Goal: Task Accomplishment & Management: Complete application form

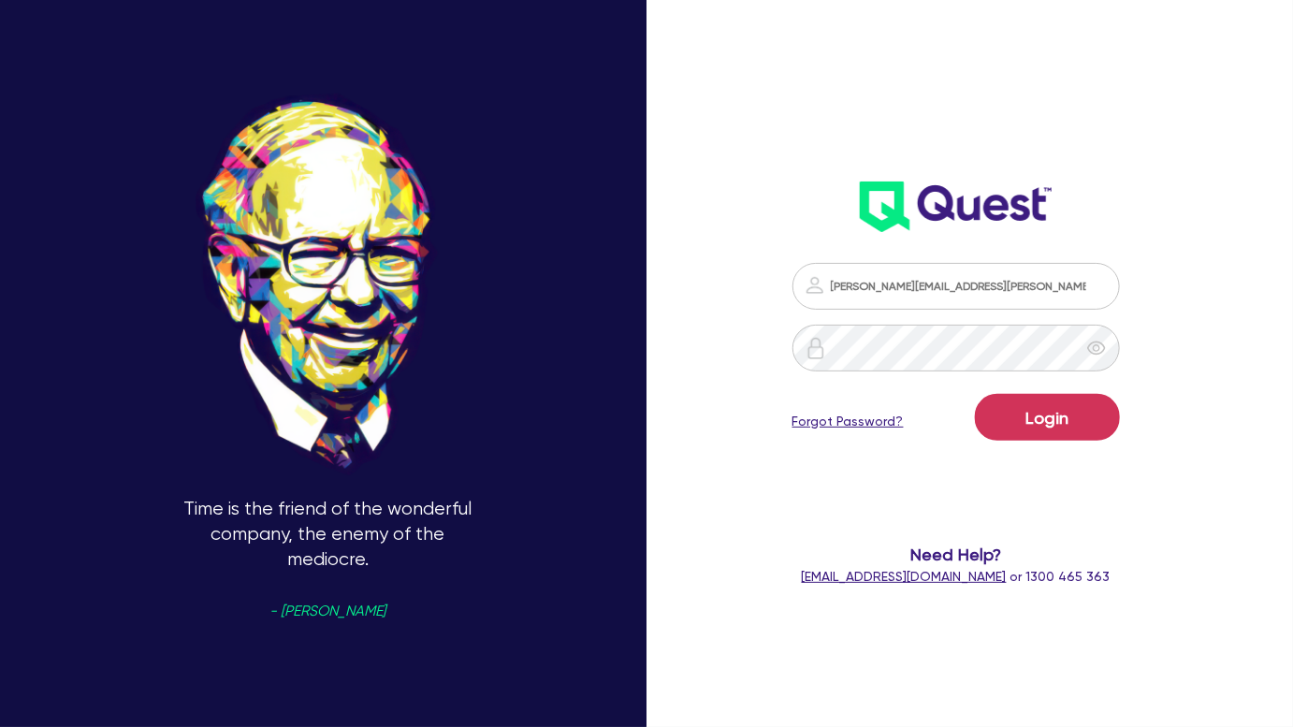
click at [1037, 443] on div "Login Forgot Password?" at bounding box center [956, 421] width 327 height 54
click at [1038, 433] on button "Login" at bounding box center [1047, 417] width 145 height 47
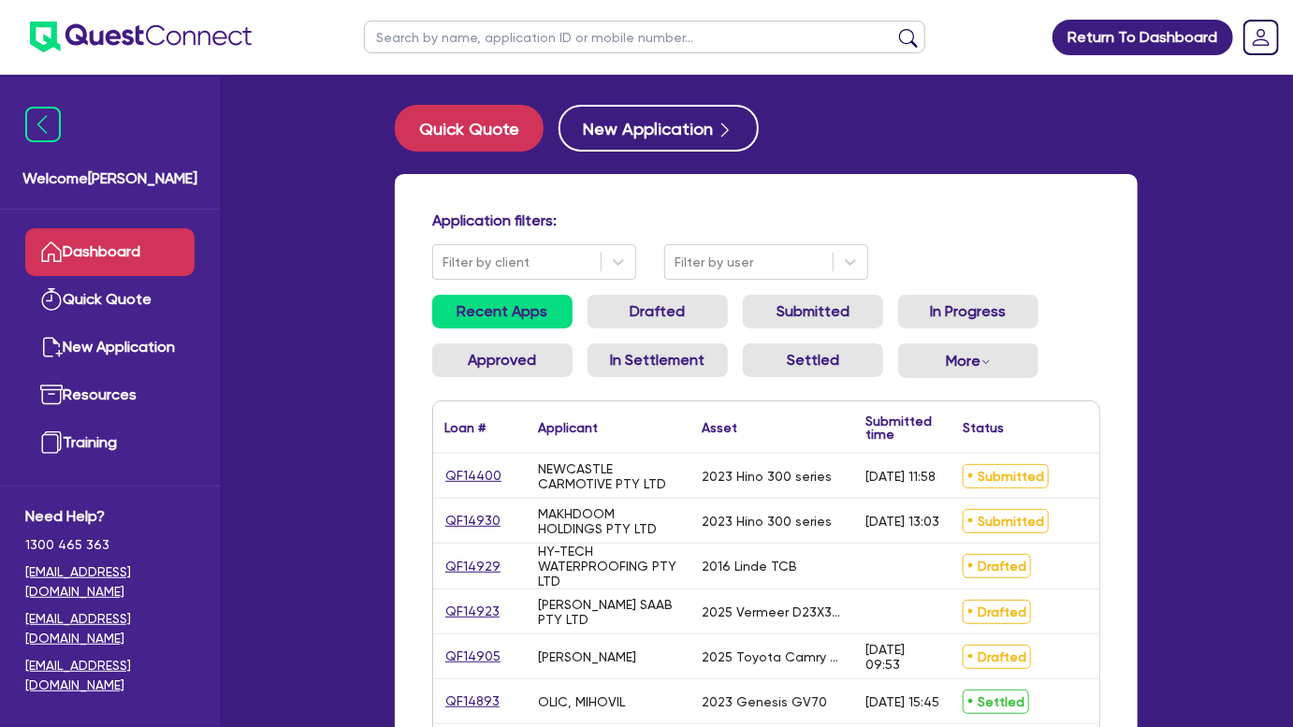
click at [605, 42] on input "text" at bounding box center [644, 37] width 561 height 33
type input "KAPER"
click at [894, 28] on button "submit" at bounding box center [909, 41] width 30 height 26
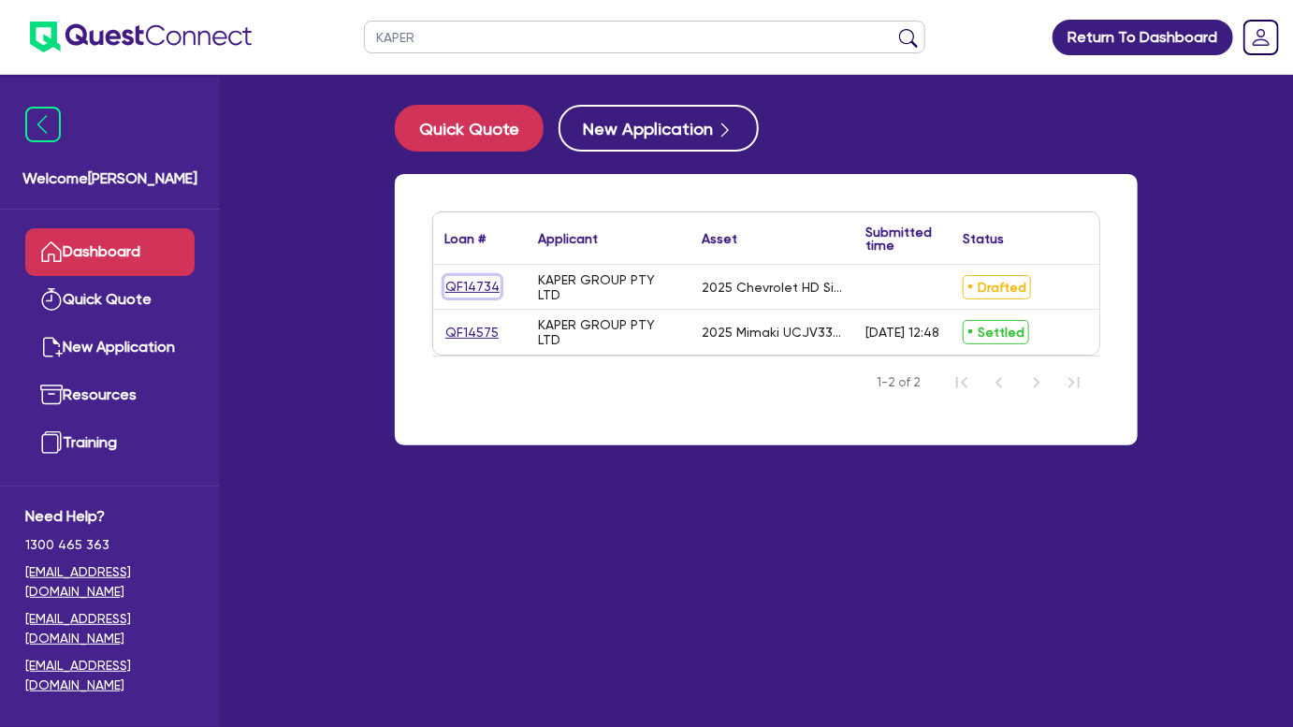
click at [453, 283] on link "QF14734" at bounding box center [472, 287] width 56 height 22
select select "CARS_AND_LIGHT_TRUCKS"
select select "PASSENGER_VEHICLES"
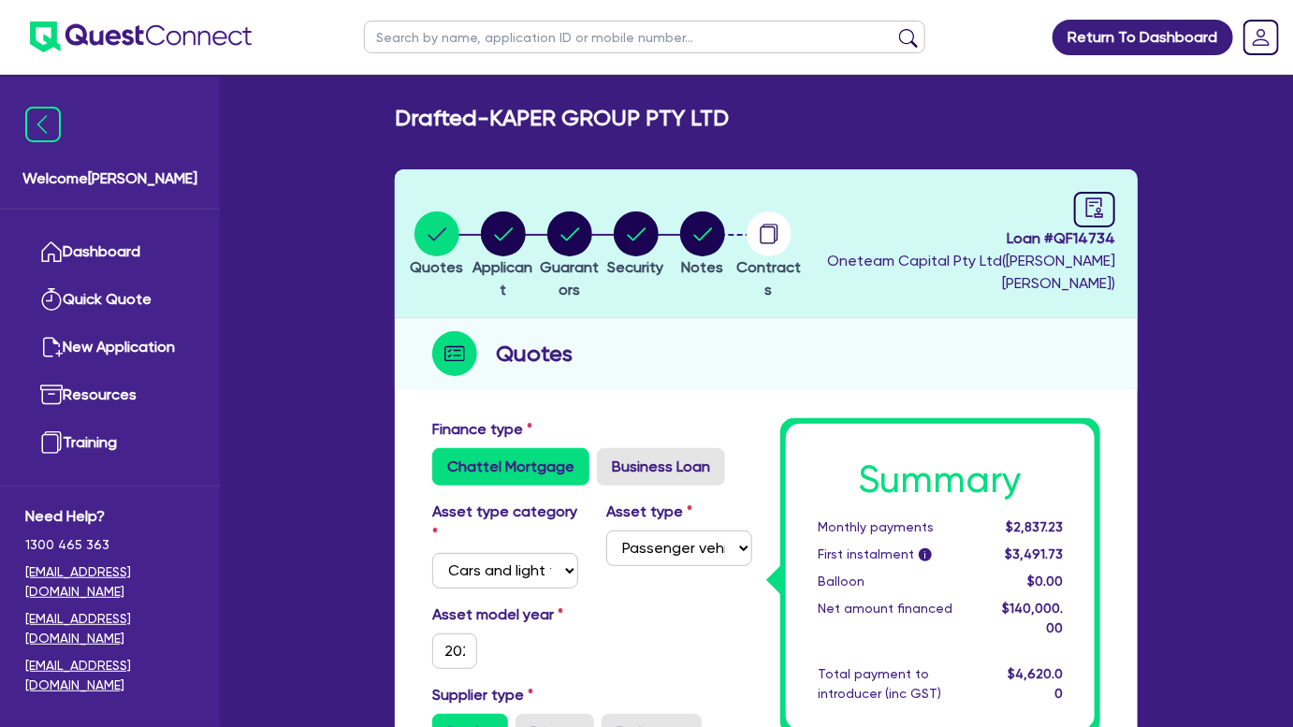
click at [735, 254] on li "Notes" at bounding box center [702, 243] width 66 height 65
click at [725, 245] on circle "button" at bounding box center [702, 233] width 45 height 45
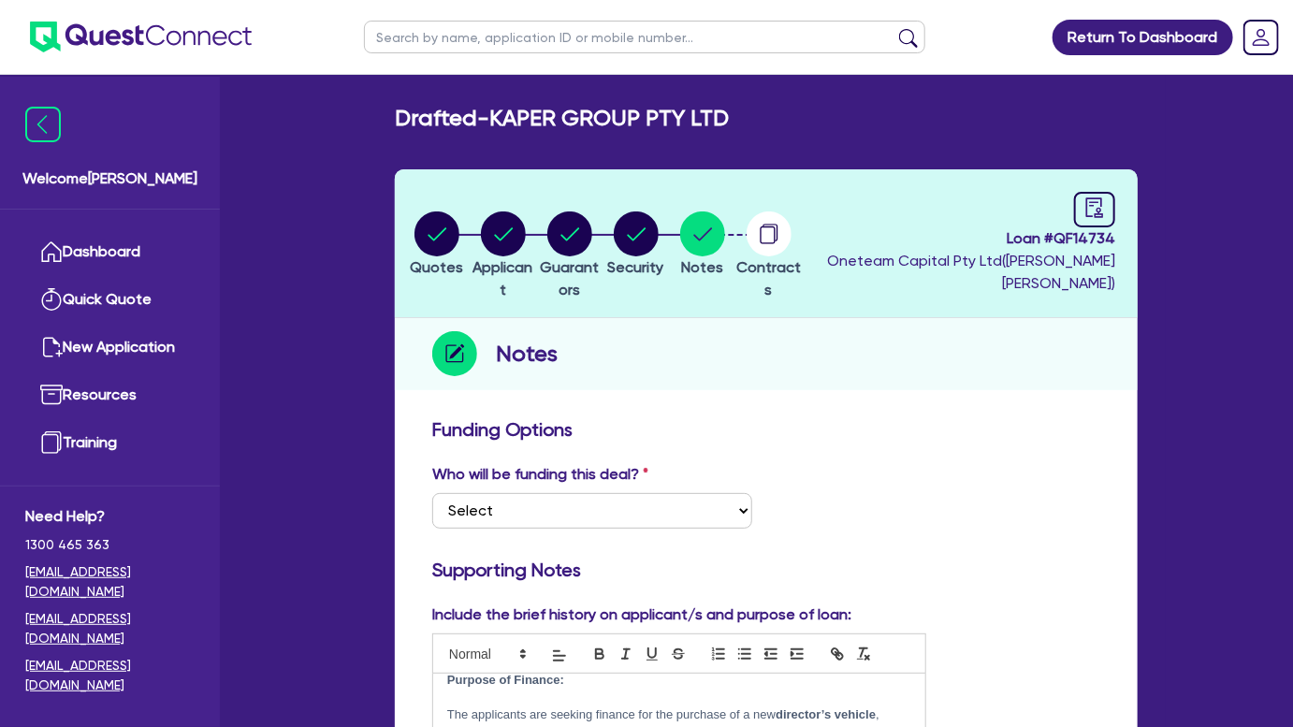
click at [426, 206] on header "Quotes Applicant Guarantors Security Notes Contracts Loan # QF14734 Oneteam Cap…" at bounding box center [766, 243] width 743 height 149
click at [434, 235] on icon "button" at bounding box center [437, 233] width 19 height 13
select select "CARS_AND_LIGHT_TRUCKS"
select select "PASSENGER_VEHICLES"
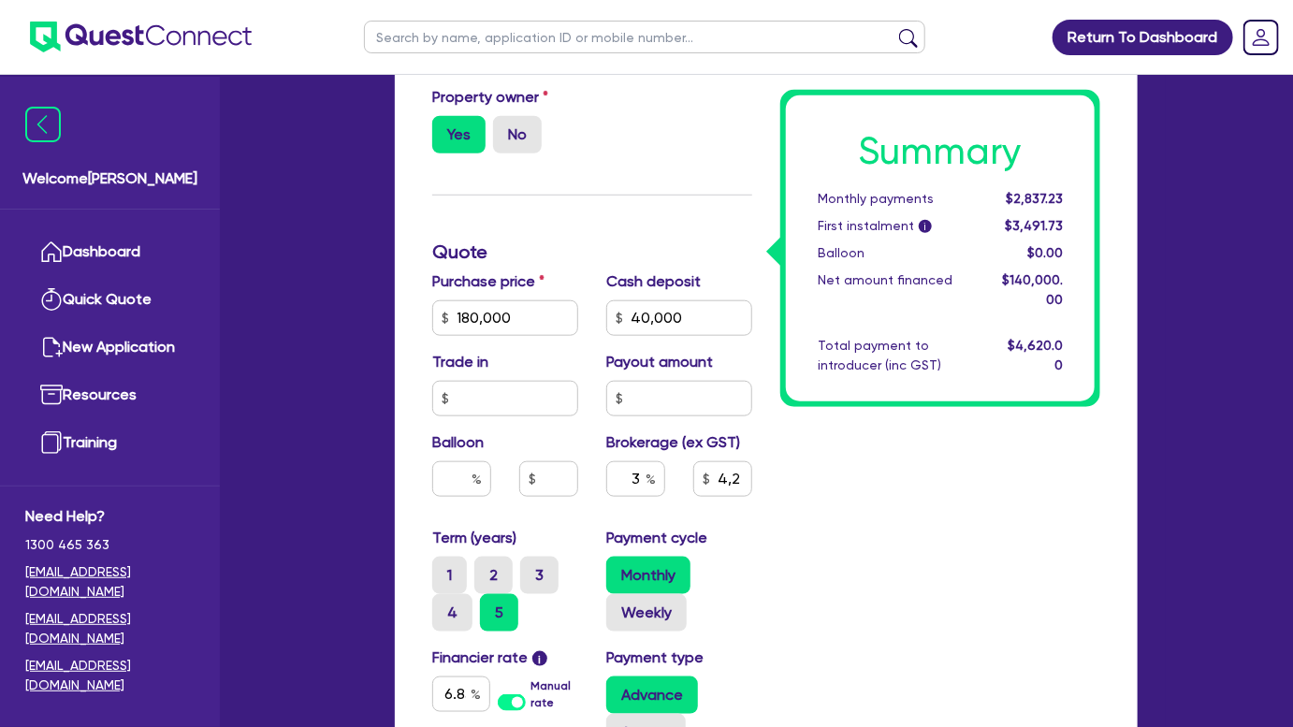
scroll to position [681, 0]
click at [632, 470] on input "3" at bounding box center [635, 478] width 59 height 36
click at [634, 475] on input "3" at bounding box center [635, 478] width 59 height 36
drag, startPoint x: 634, startPoint y: 475, endPoint x: 654, endPoint y: 473, distance: 19.7
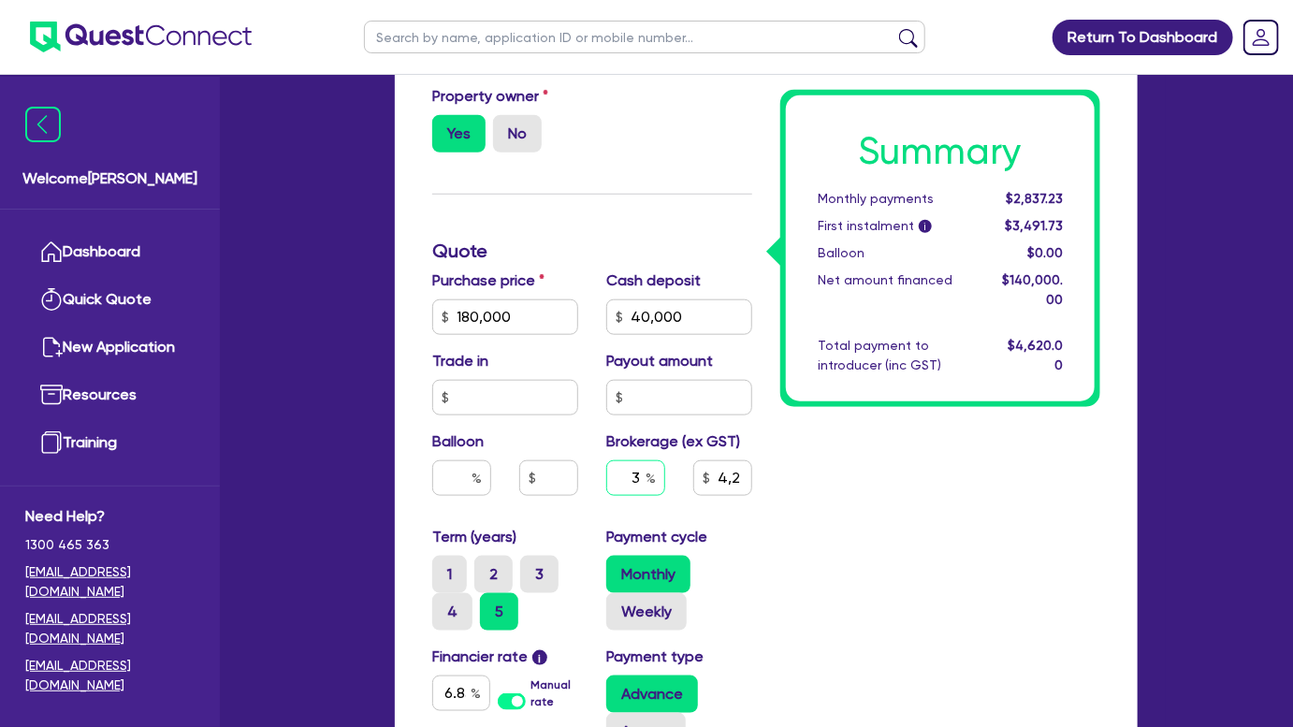
click at [654, 473] on div "3" at bounding box center [635, 478] width 59 height 36
click at [626, 471] on input "3" at bounding box center [635, 478] width 59 height 36
drag, startPoint x: 623, startPoint y: 473, endPoint x: 658, endPoint y: 474, distance: 34.7
click at [658, 474] on input "3" at bounding box center [635, 478] width 59 height 36
click at [618, 473] on input "3" at bounding box center [635, 478] width 59 height 36
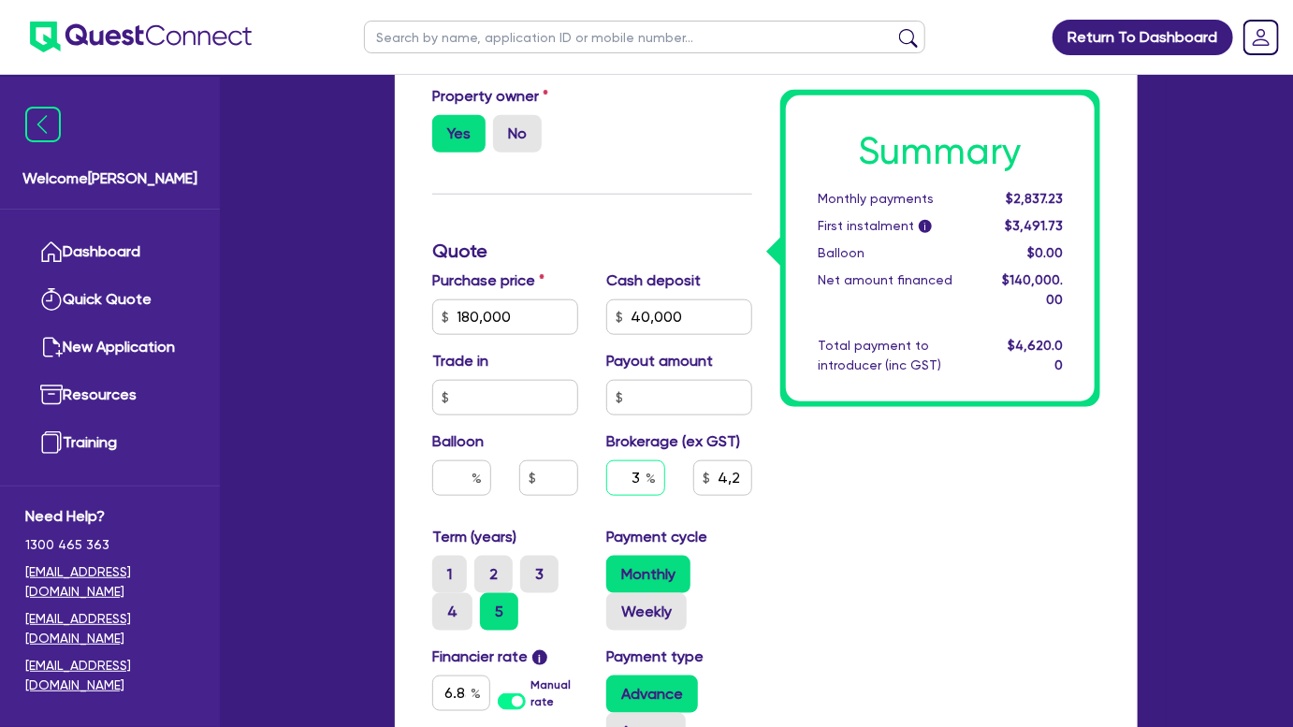
drag, startPoint x: 618, startPoint y: 473, endPoint x: 663, endPoint y: 471, distance: 45.0
click at [663, 471] on input "3" at bounding box center [635, 478] width 59 height 36
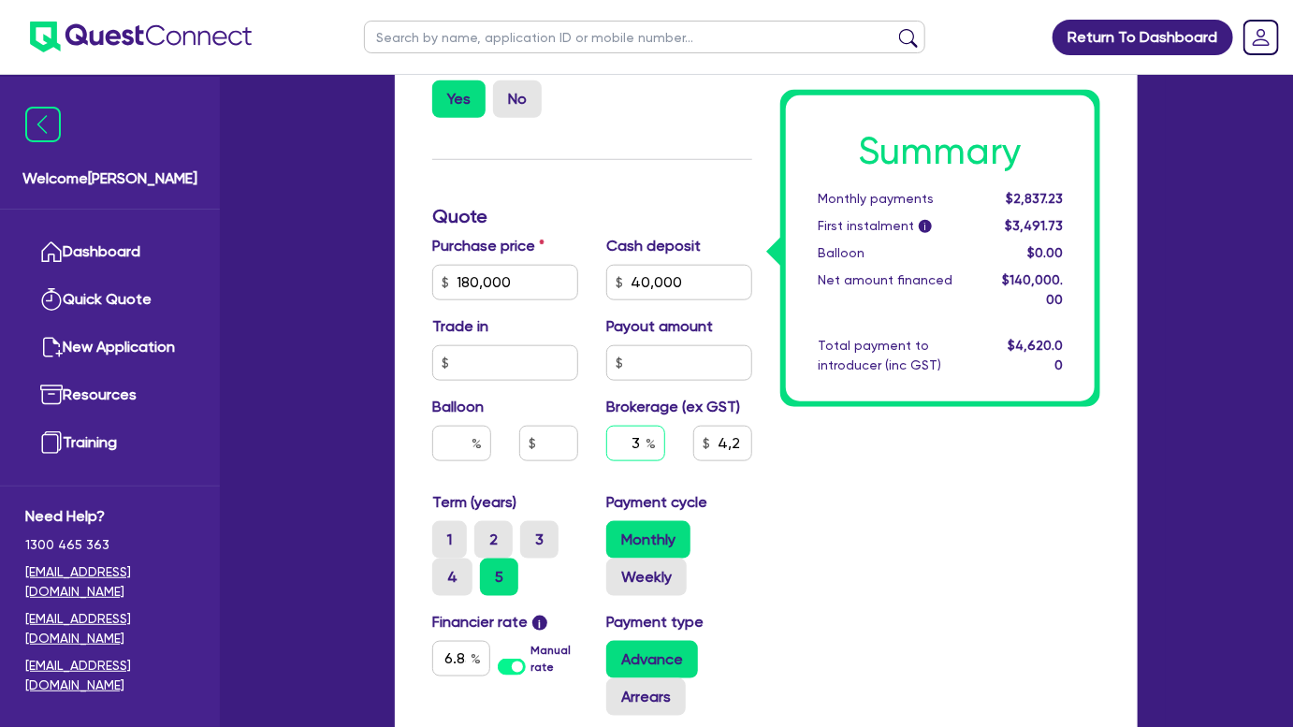
scroll to position [679, 0]
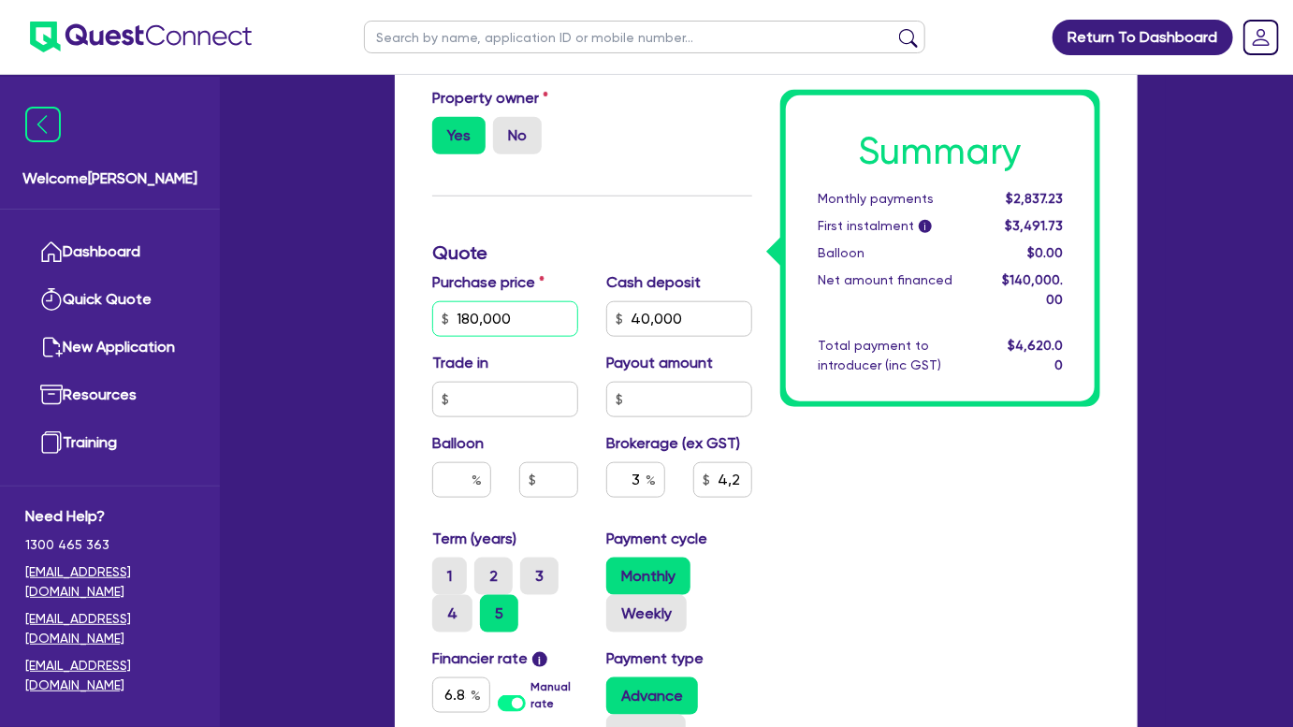
type input "180,000"
type input "40,000"
type input "4,200"
click at [519, 330] on input "180,000" at bounding box center [505, 319] width 146 height 36
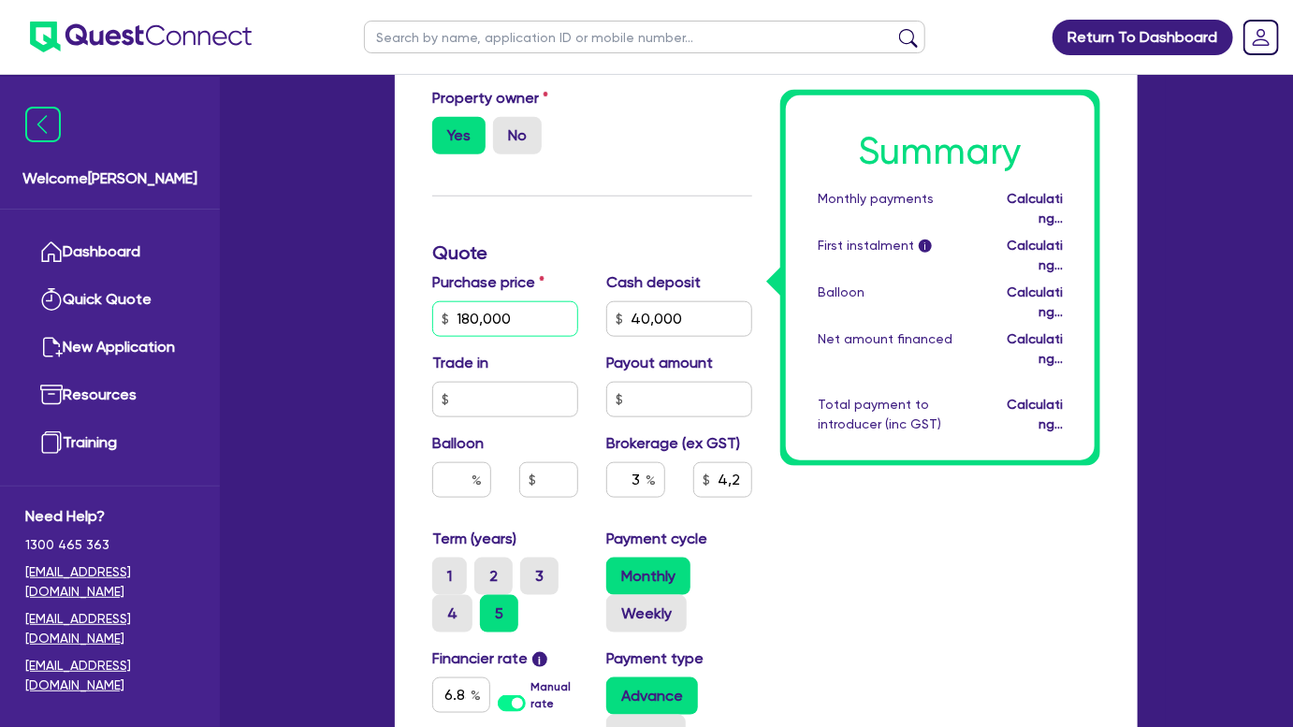
type input "180,000"
type input "40,000"
type input "4,200"
click at [519, 330] on input "180,000" at bounding box center [505, 319] width 146 height 36
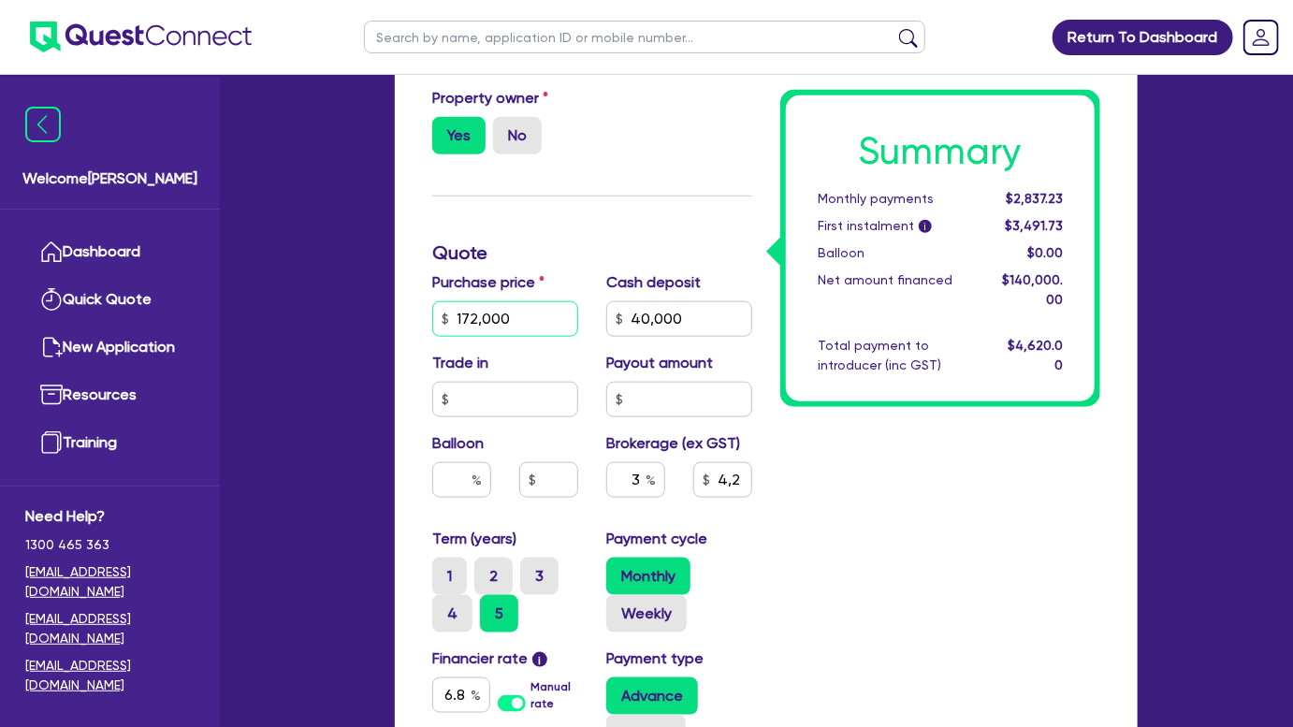
type input "172,000"
type input "40,000"
type input "4,200"
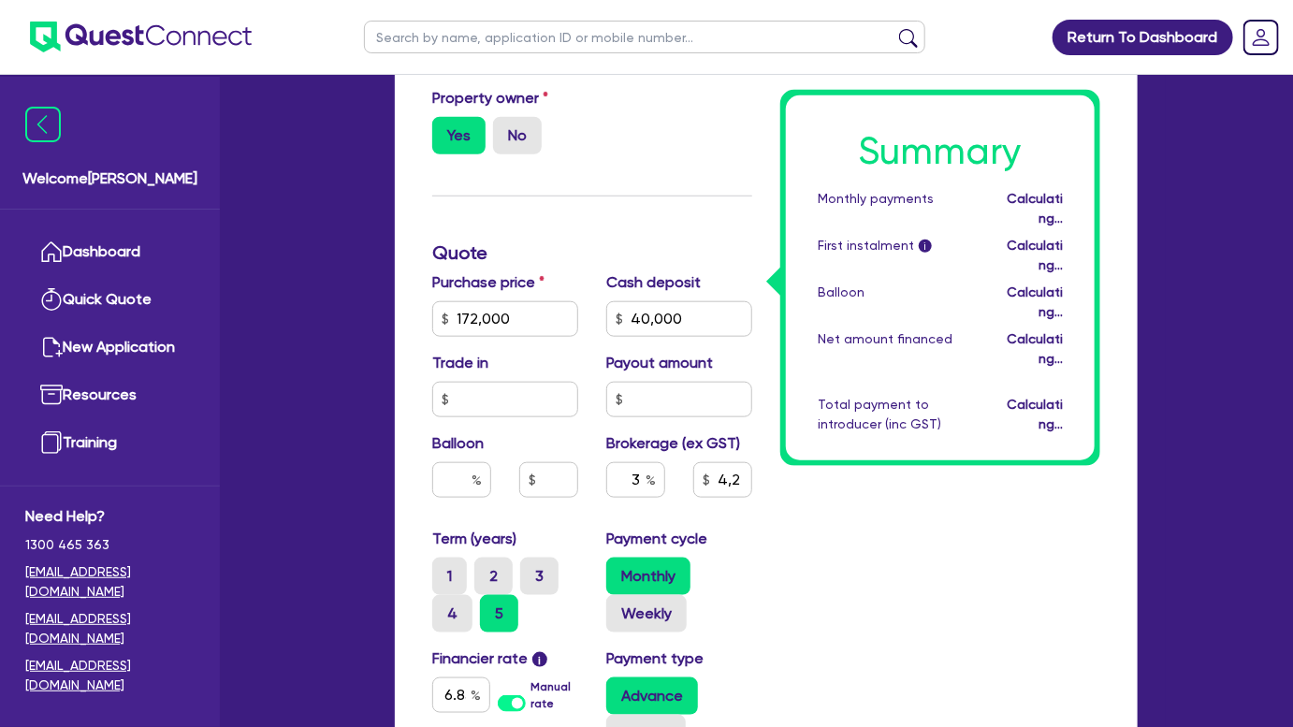
click at [887, 502] on div "Summary Monthly payments Calculating... First instalment i Calculating... Ballo…" at bounding box center [940, 368] width 348 height 1258
type input "40,000"
type input "3,960"
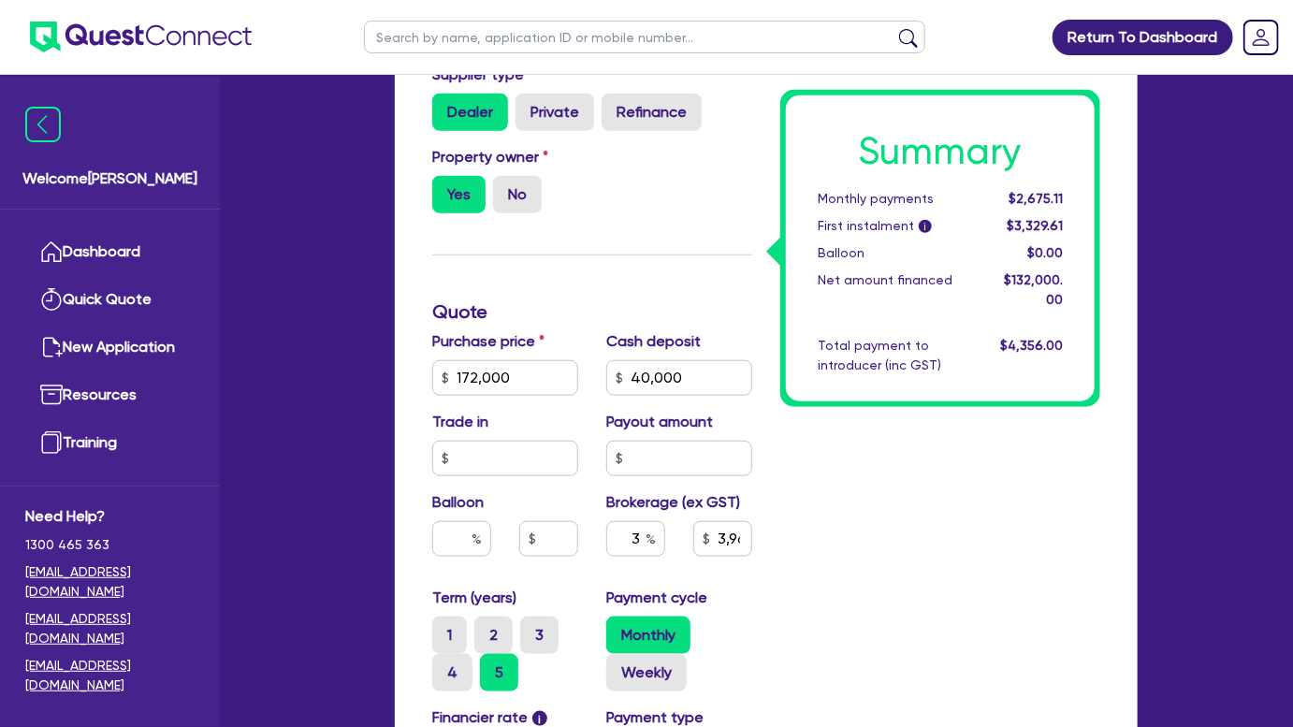
scroll to position [620, 0]
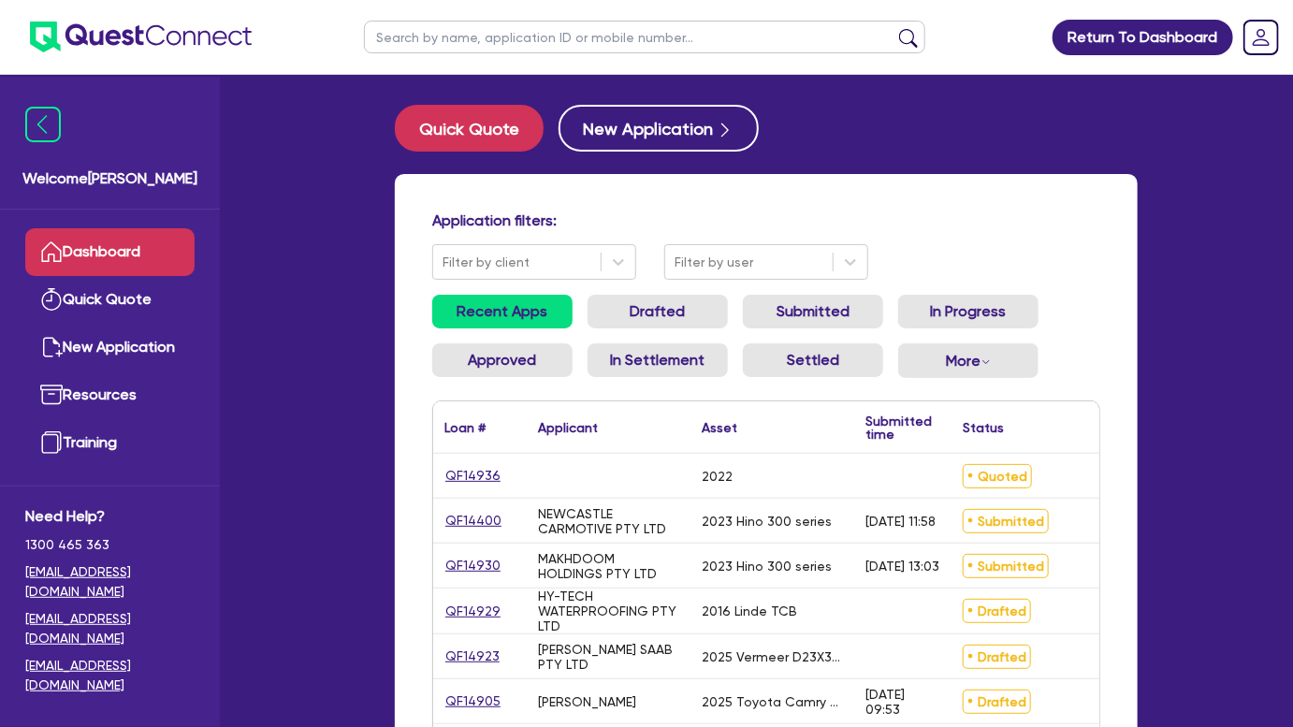
scroll to position [190, 0]
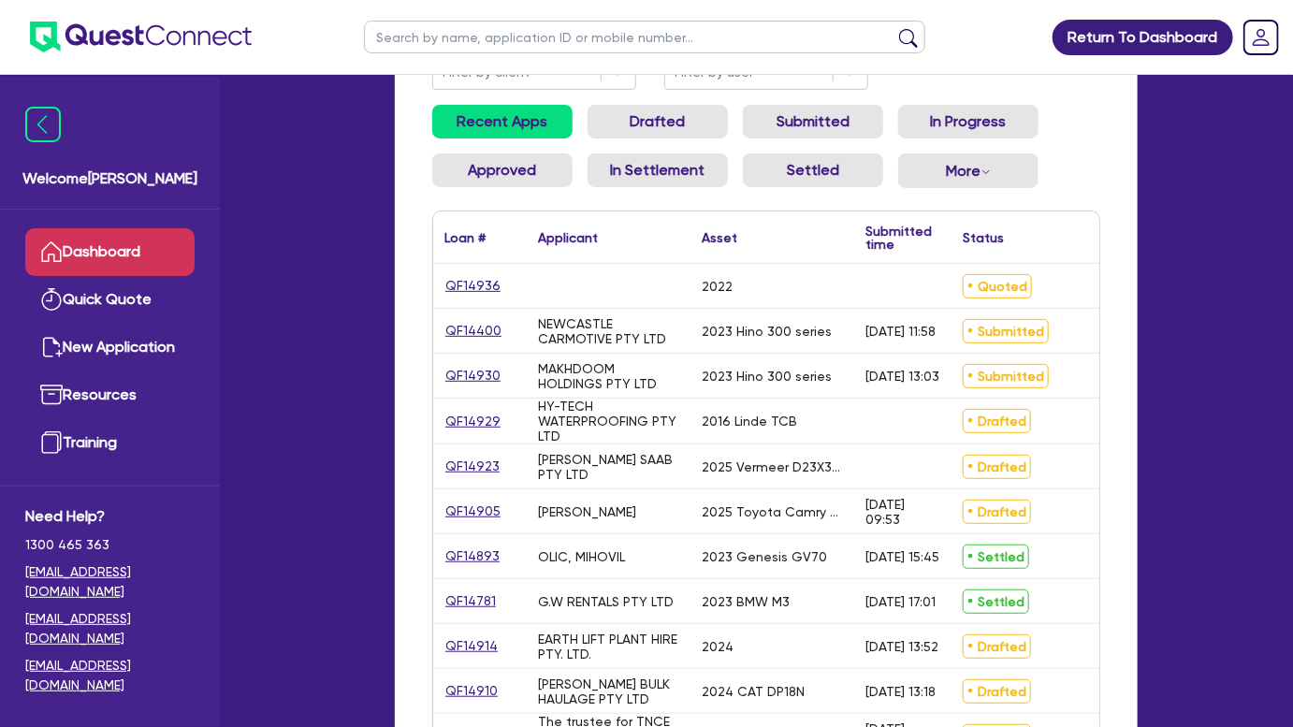
click at [469, 521] on div "QF14905" at bounding box center [480, 511] width 94 height 44
click at [463, 511] on link "QF14905" at bounding box center [472, 512] width 57 height 22
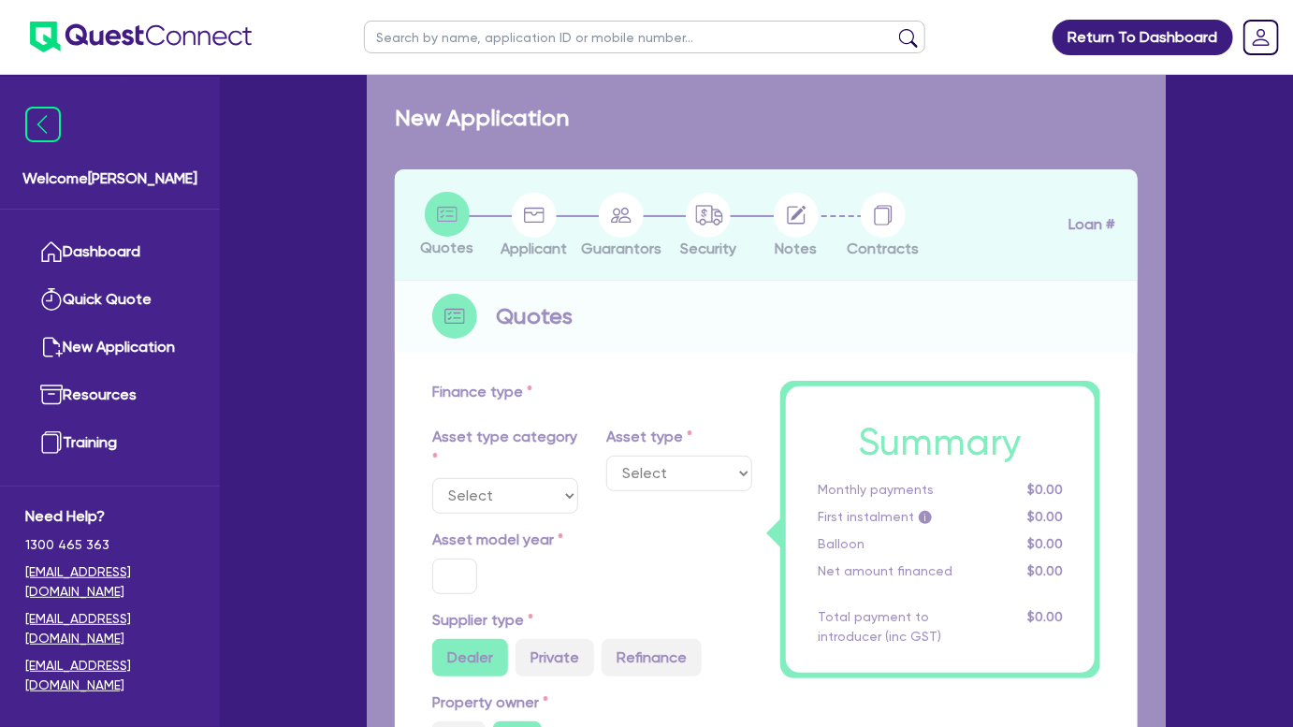
select select "CARS_AND_LIGHT_TRUCKS"
type input "2025"
radio input "true"
type input "47,499.98"
type input "3"
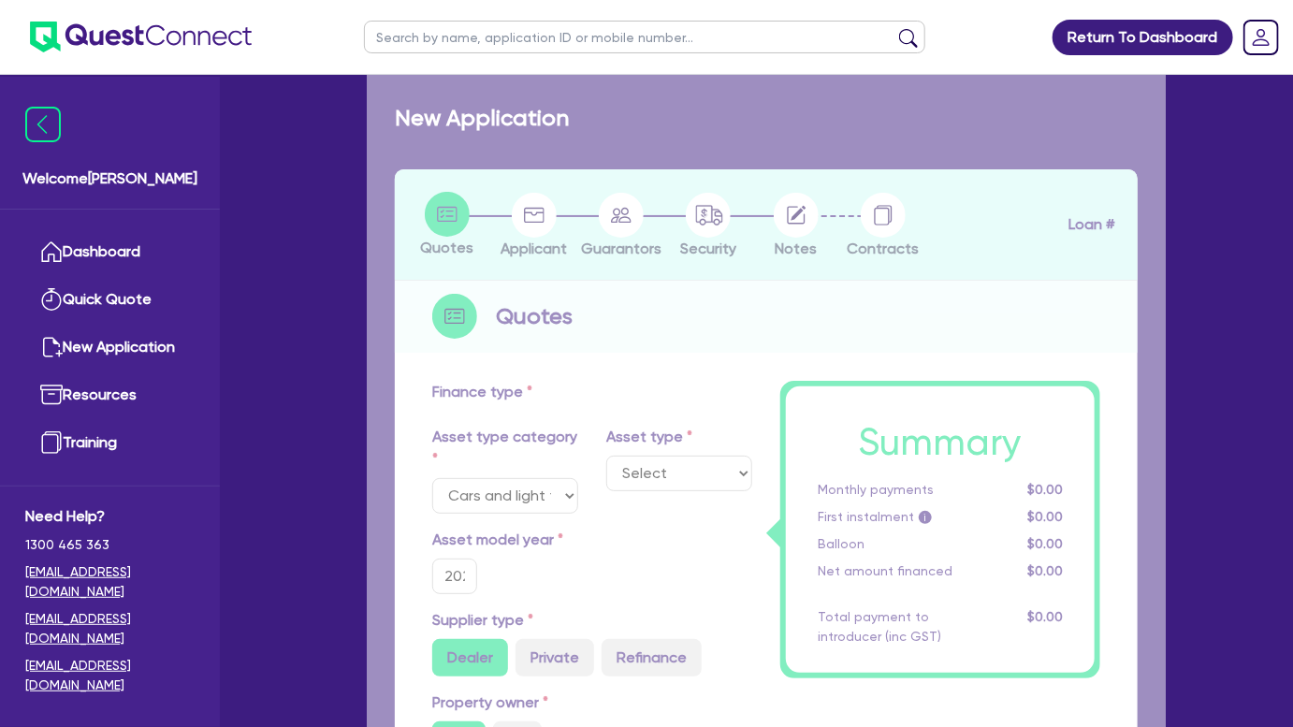
type input "1,425"
type input "6.8"
type input "454.55"
type input "318.18"
select select "PASSENGER_VEHICLES"
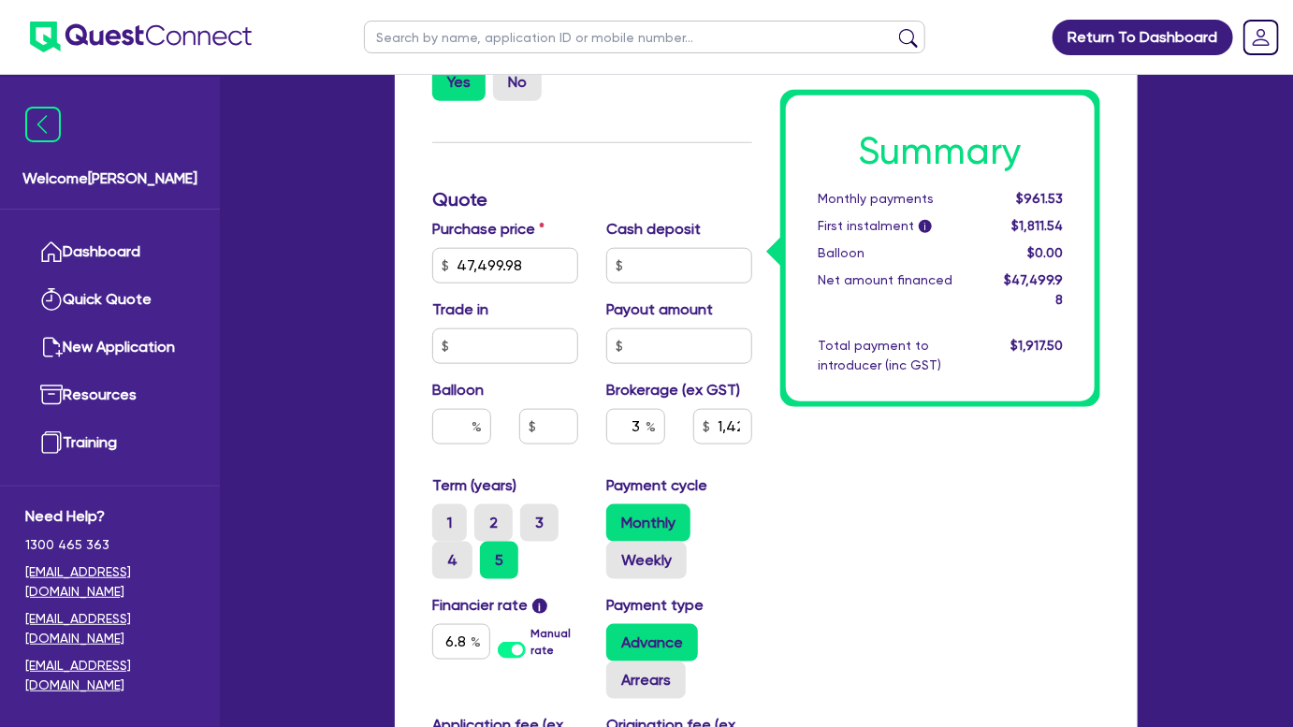
scroll to position [734, 0]
click at [721, 425] on input "1,425" at bounding box center [722, 426] width 59 height 36
type input "47,499.98"
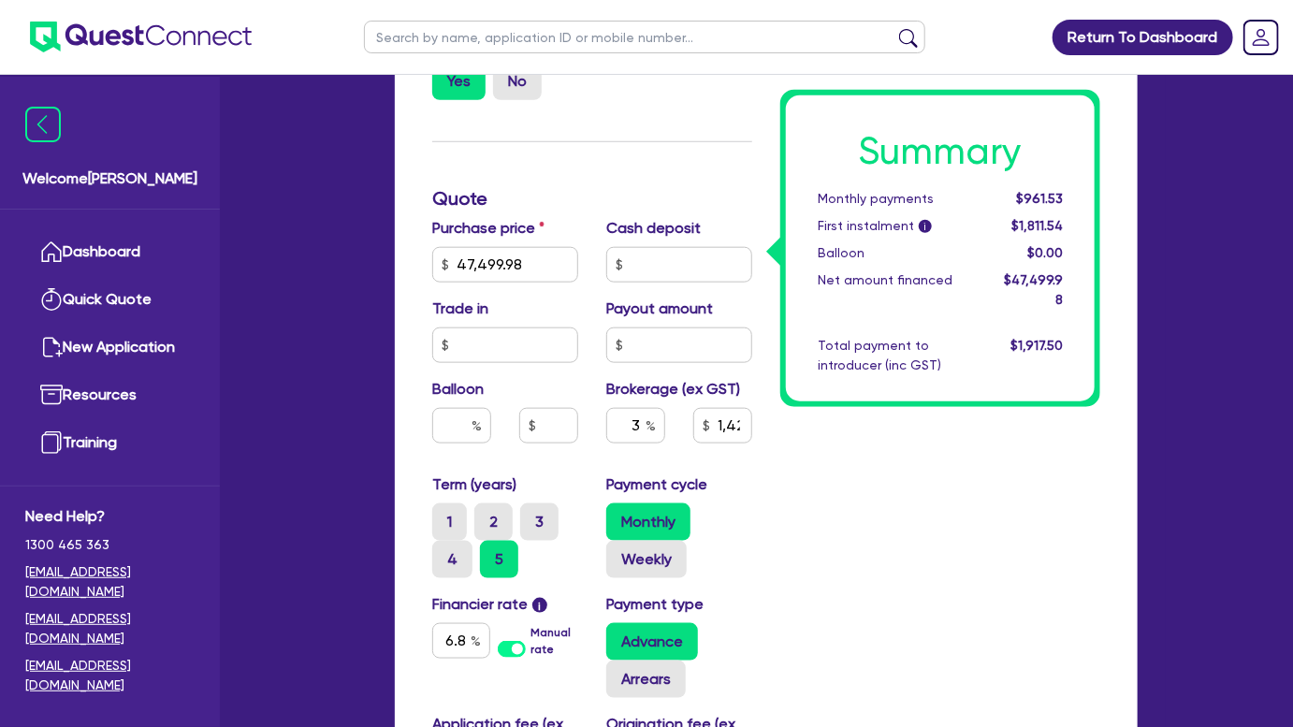
type input "1,425"
type input "47,499.98"
type input "1,425"
click at [191, 46] on img at bounding box center [141, 37] width 222 height 31
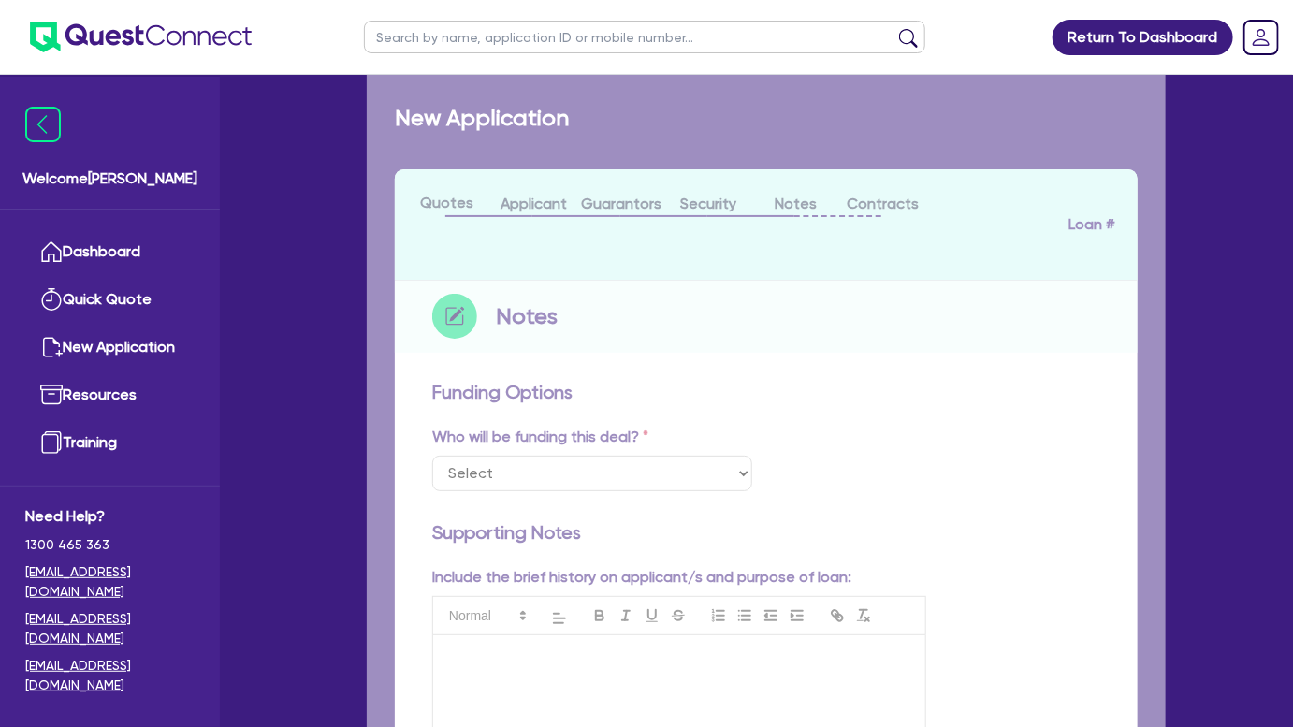
select select "Other"
checkbox input "true"
